Goal: Task Accomplishment & Management: Use online tool/utility

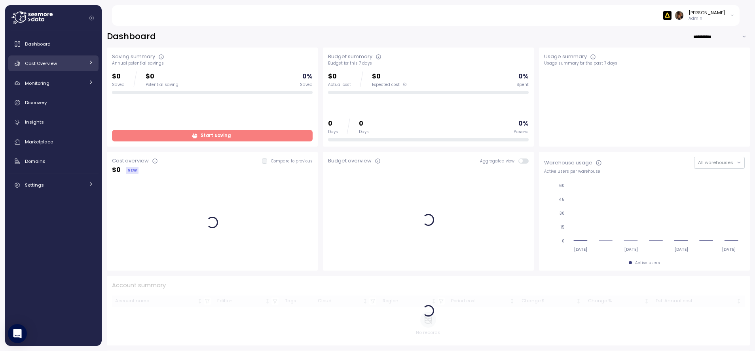
click at [48, 68] on link "Cost Overview" at bounding box center [53, 63] width 90 height 16
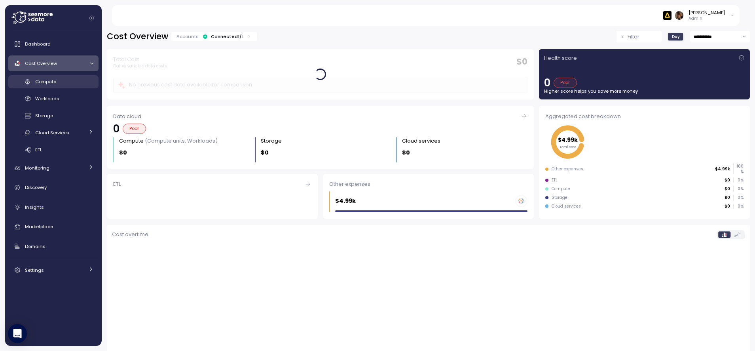
click at [64, 85] on div "Compute" at bounding box center [64, 82] width 58 height 8
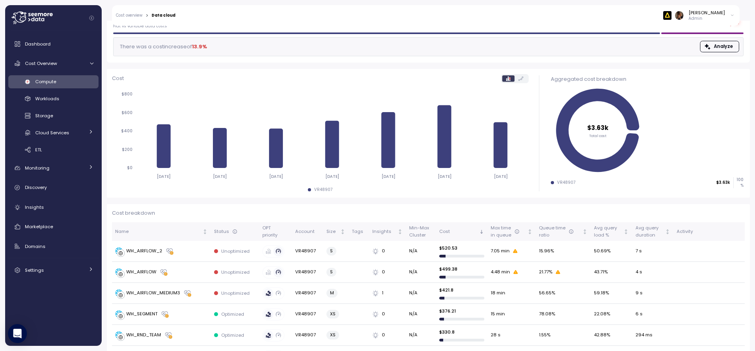
scroll to position [91, 0]
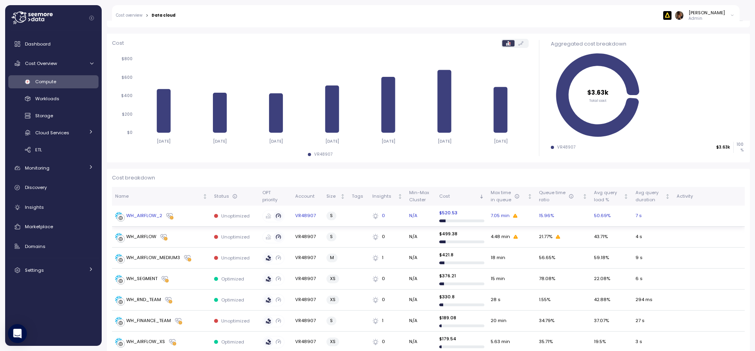
click at [148, 214] on div "WH_AIRFLOW_2" at bounding box center [144, 215] width 36 height 7
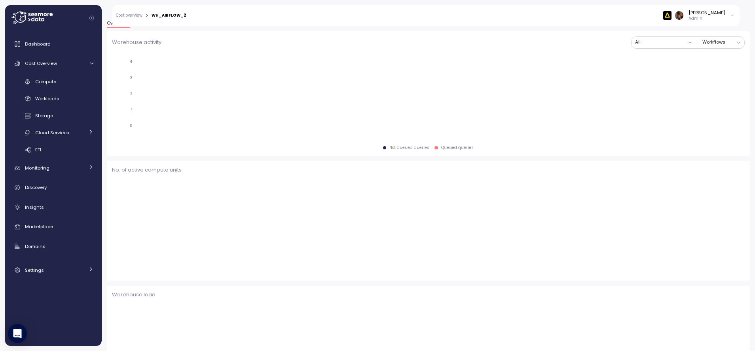
scroll to position [91, 0]
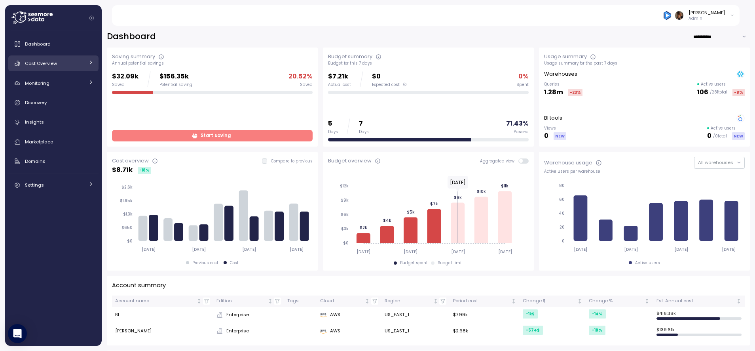
click at [82, 67] on div "Cost Overview" at bounding box center [54, 63] width 59 height 8
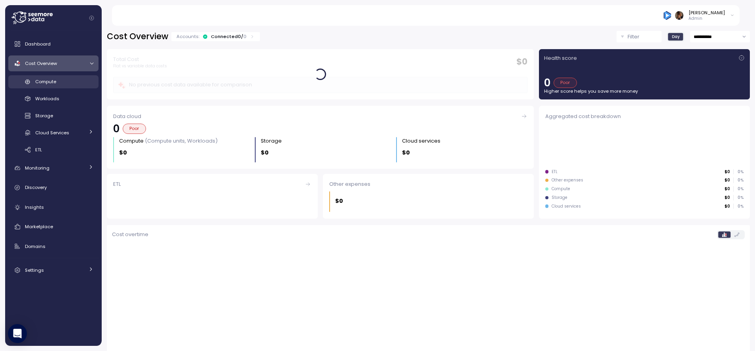
click at [79, 82] on div "Compute" at bounding box center [64, 82] width 58 height 8
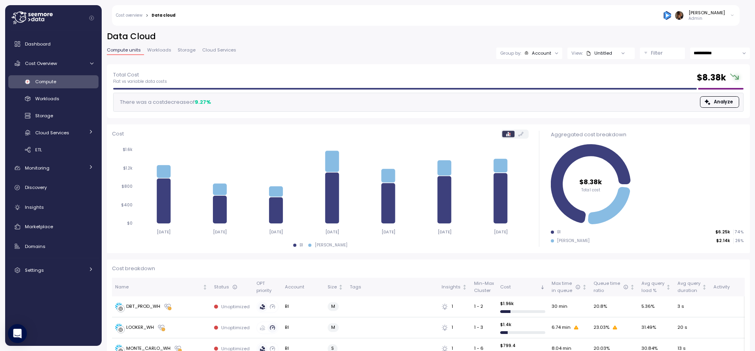
scroll to position [102, 0]
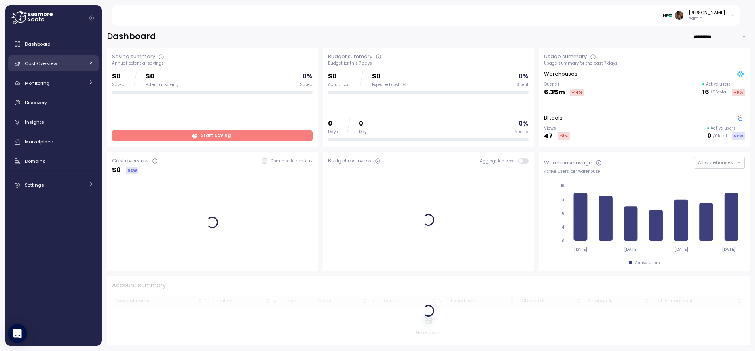
click at [77, 64] on div "Cost Overview" at bounding box center [54, 63] width 59 height 8
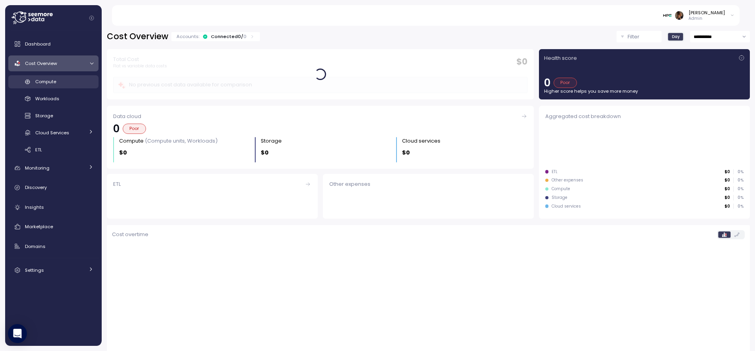
click at [83, 80] on div "Compute" at bounding box center [64, 82] width 58 height 8
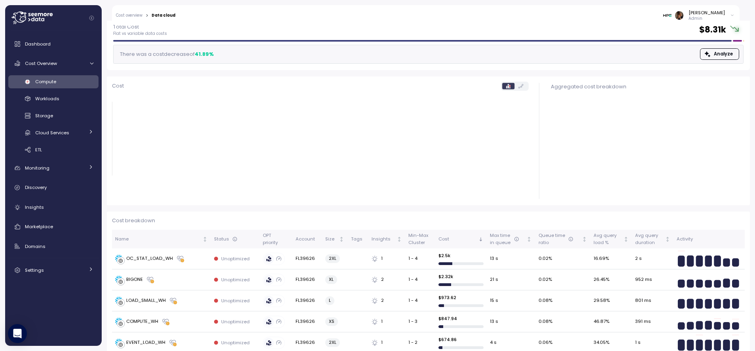
scroll to position [85, 0]
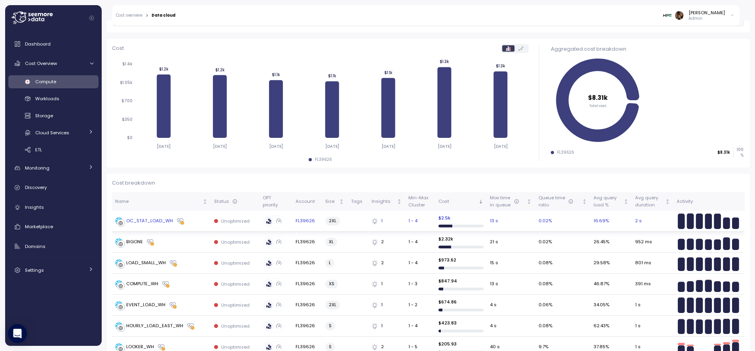
click at [153, 222] on div "OC_STAT_LOAD_WH" at bounding box center [149, 220] width 47 height 7
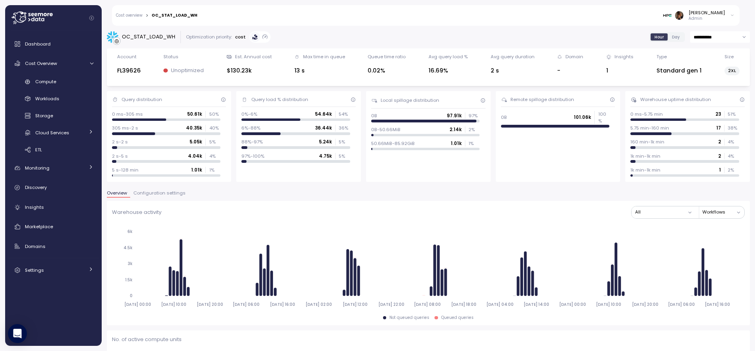
click at [140, 16] on link "Cost overview" at bounding box center [129, 15] width 27 height 4
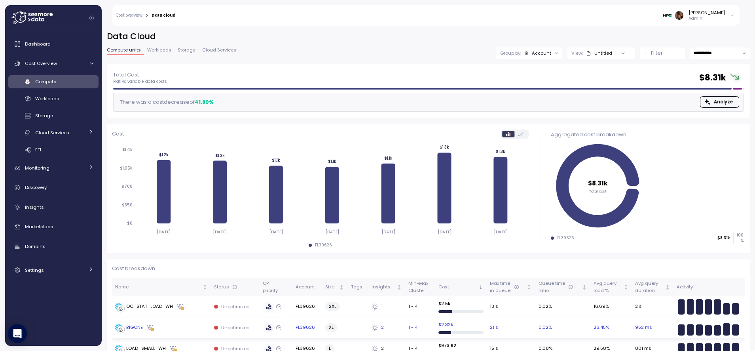
click at [160, 329] on div "BIGONE" at bounding box center [161, 327] width 93 height 8
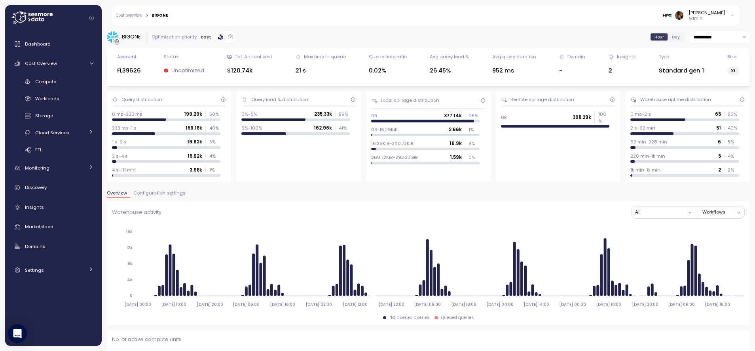
click at [135, 17] on link "Cost overview" at bounding box center [129, 15] width 27 height 4
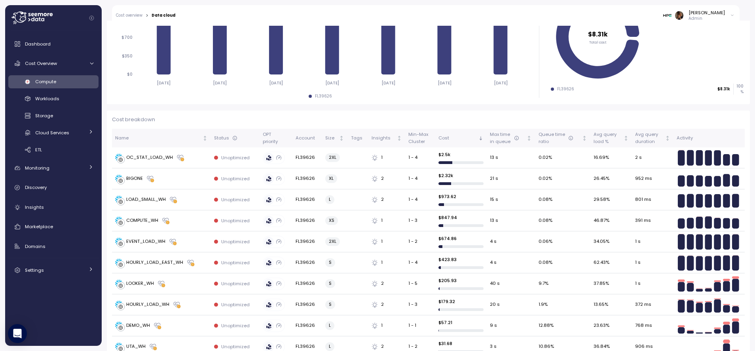
scroll to position [180, 0]
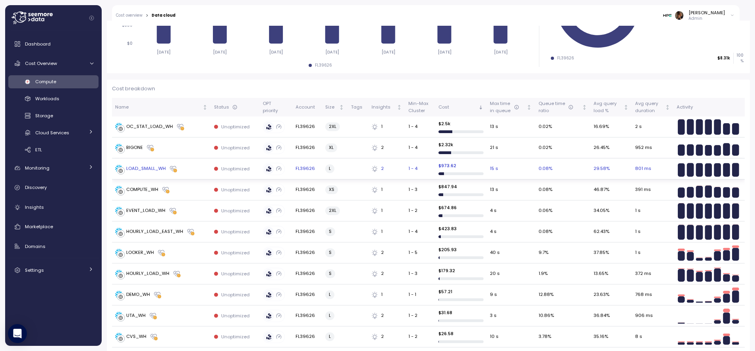
click at [154, 168] on div "LOAD_SMALL_WH" at bounding box center [146, 168] width 40 height 7
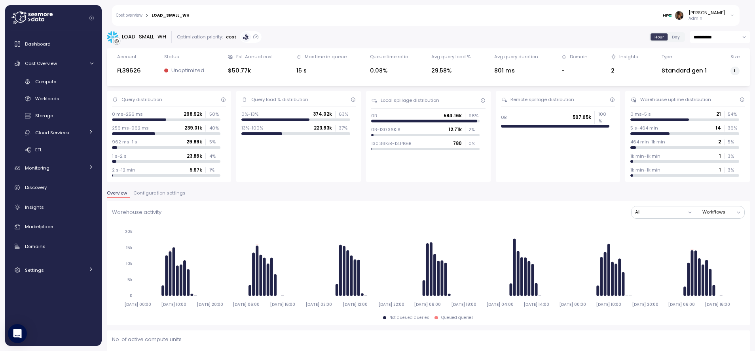
click at [136, 11] on div "Cost overview > LOAD_SMALL_WH [PERSON_NAME] Admin" at bounding box center [425, 15] width 627 height 21
click at [136, 15] on link "Cost overview" at bounding box center [129, 15] width 27 height 4
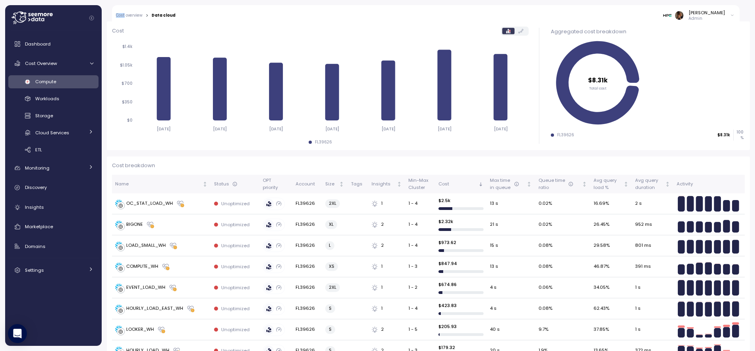
scroll to position [110, 0]
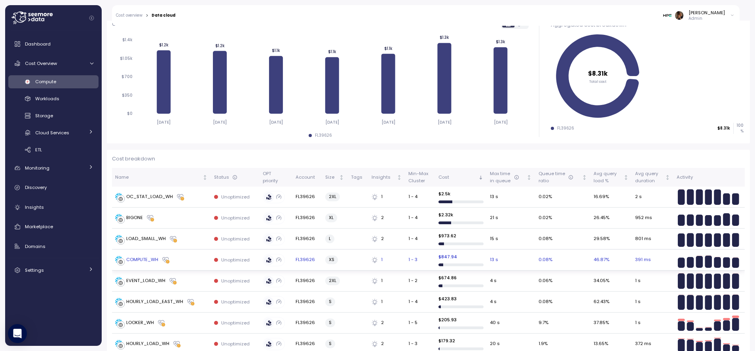
click at [157, 261] on div "COMPUTE_WH" at bounding box center [142, 259] width 32 height 7
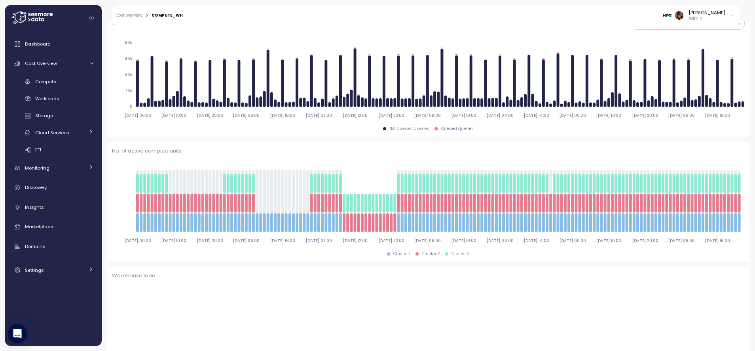
scroll to position [110, 0]
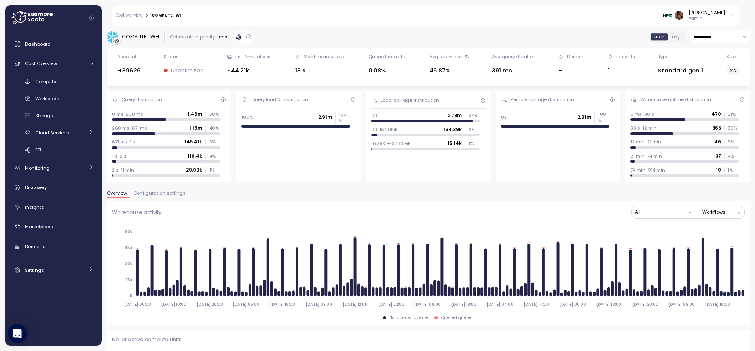
scroll to position [189, 0]
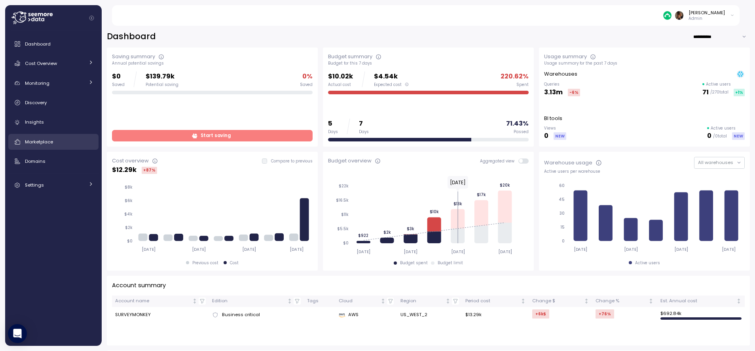
click at [53, 144] on span "Marketplace" at bounding box center [39, 141] width 28 height 6
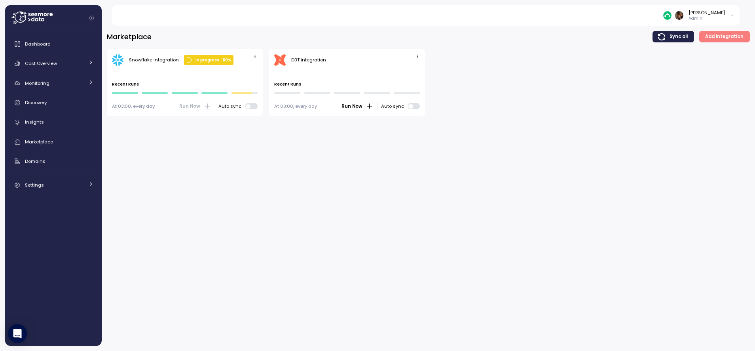
click at [254, 58] on icon "button" at bounding box center [254, 56] width 5 height 5
click at [250, 71] on div "Edit" at bounding box center [247, 71] width 14 height 7
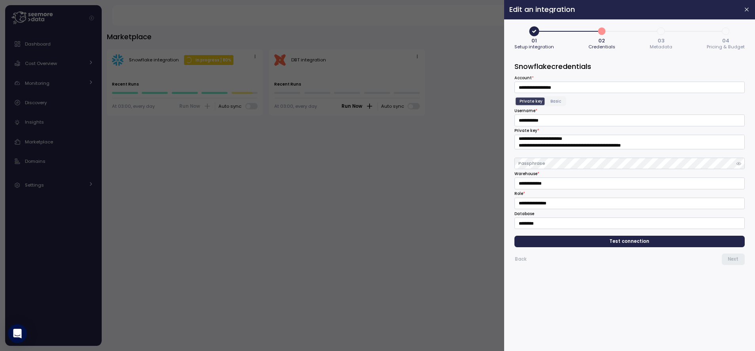
click at [660, 43] on span "03" at bounding box center [660, 40] width 7 height 5
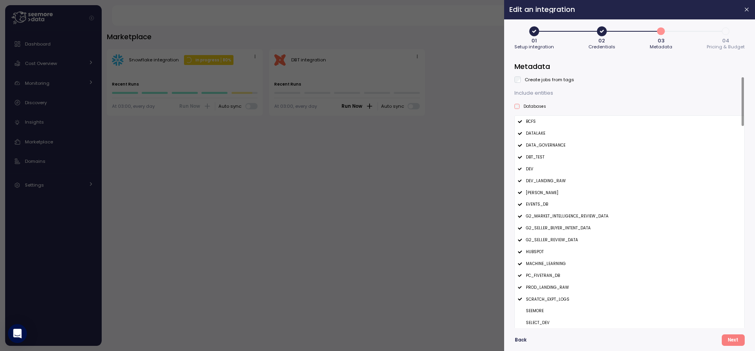
click at [737, 343] on span "Next" at bounding box center [733, 339] width 11 height 11
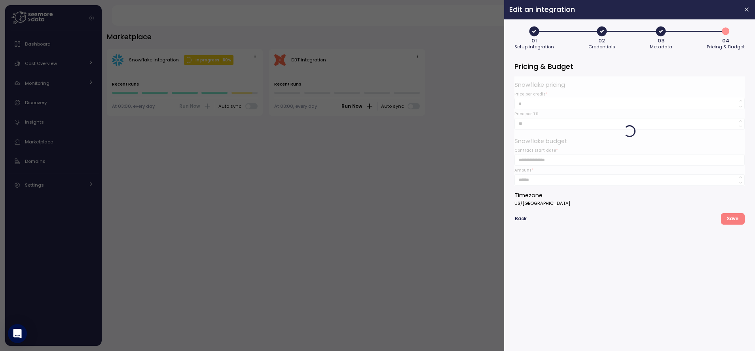
click at [736, 219] on span "Save" at bounding box center [732, 218] width 11 height 11
